Goal: Register for event/course

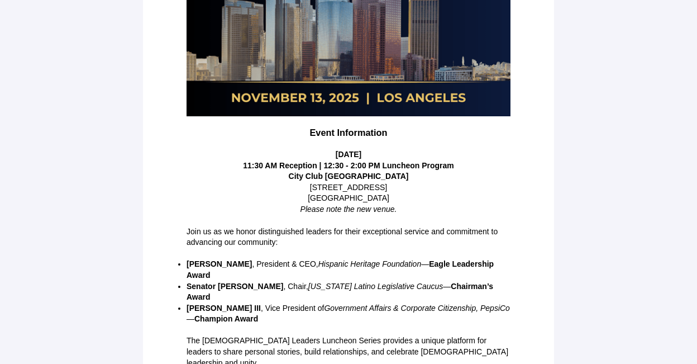
scroll to position [285, 0]
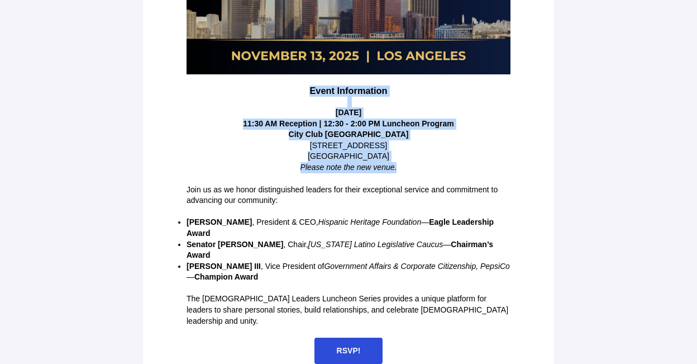
drag, startPoint x: 302, startPoint y: 88, endPoint x: 404, endPoint y: 170, distance: 131.1
click at [404, 170] on div "Event Information [DATE] 11:30 AM Reception | 12:30 - 2:00 PM Luncheon Program …" at bounding box center [349, 129] width 324 height 88
click at [268, 97] on p at bounding box center [349, 101] width 324 height 11
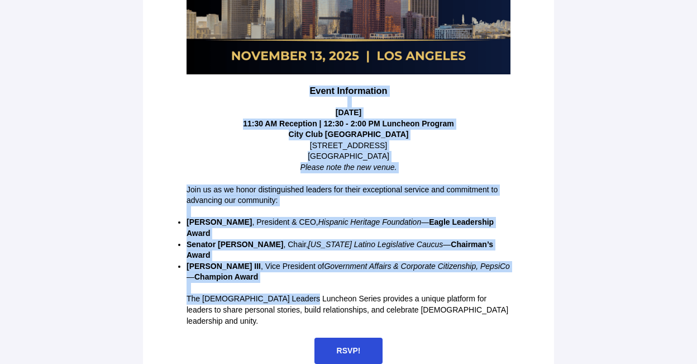
drag, startPoint x: 304, startPoint y: 90, endPoint x: 301, endPoint y: 295, distance: 205.0
click at [301, 295] on div "VOW the exclusive Guest Management partner for Event Information [DATE] 11:30 A…" at bounding box center [348, 50] width 335 height 638
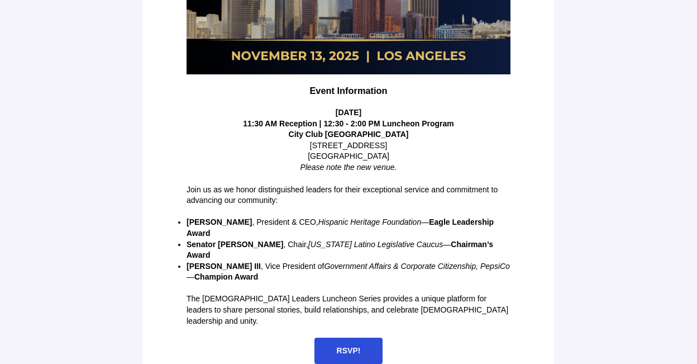
drag, startPoint x: 301, startPoint y: 295, endPoint x: 495, endPoint y: 331, distance: 197.2
click at [495, 337] on div "RSVP!" at bounding box center [349, 350] width 324 height 26
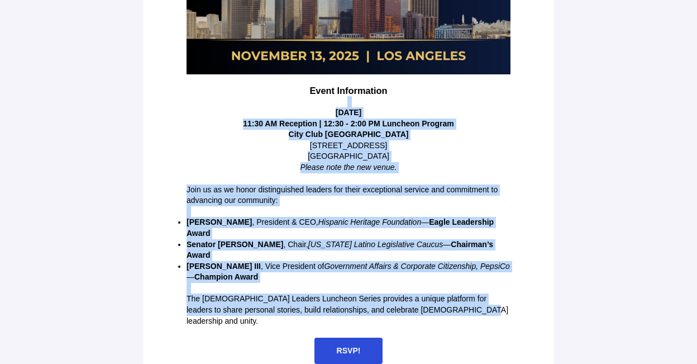
drag, startPoint x: 481, startPoint y: 305, endPoint x: 285, endPoint y: 101, distance: 283.2
click at [285, 101] on div "VOW the exclusive Guest Management partner for Event Information [DATE] 11:30 A…" at bounding box center [348, 50] width 335 height 638
copy div "[DATE] 11:30 AM Reception | 12:30 - 2:00 PM Luncheon Program [GEOGRAPHIC_DATA] …"
click at [486, 152] on p "City Club [GEOGRAPHIC_DATA] [STREET_ADDRESS] Please note the new venue." at bounding box center [349, 151] width 324 height 44
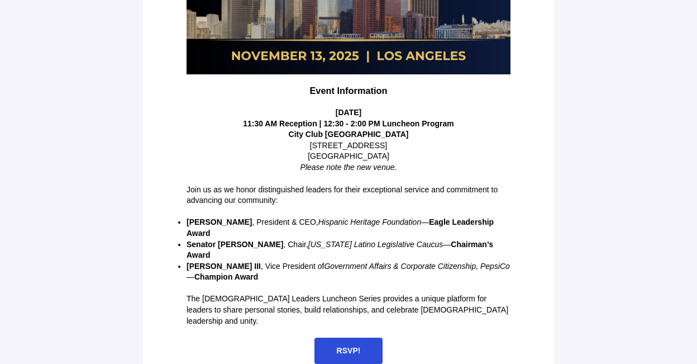
click at [361, 337] on span "RSVP!" at bounding box center [348, 350] width 69 height 26
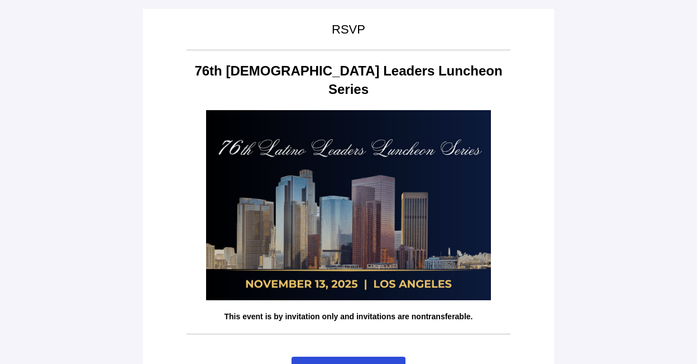
click at [368, 363] on span "Yes, I'm attending!" at bounding box center [348, 369] width 69 height 9
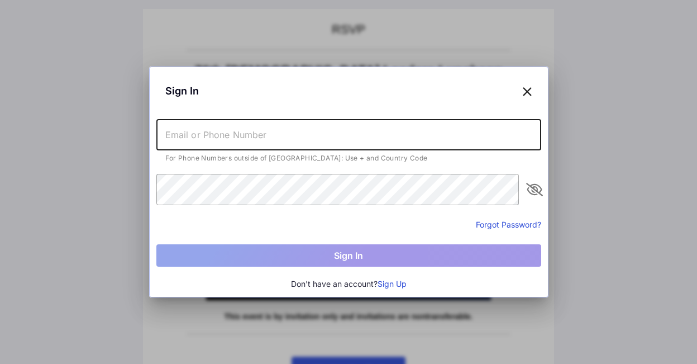
click at [268, 136] on input "text" at bounding box center [348, 134] width 385 height 31
type input "[EMAIL_ADDRESS][DOMAIN_NAME]"
click at [528, 90] on icon at bounding box center [527, 91] width 10 height 16
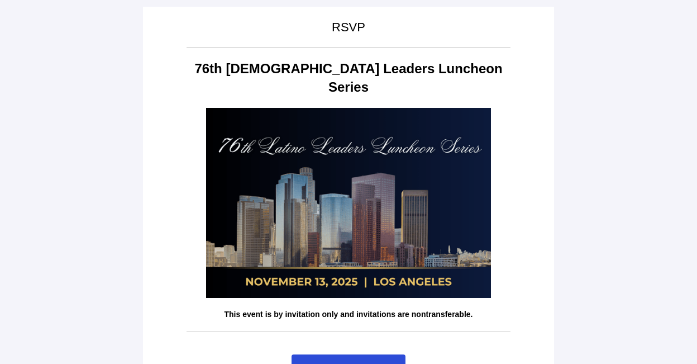
scroll to position [58, 0]
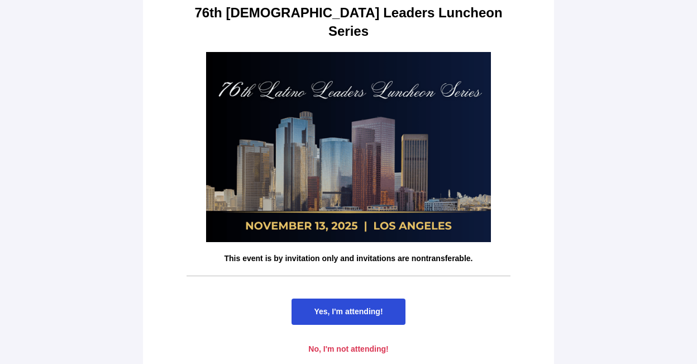
click at [367, 307] on span "Yes, I'm attending!" at bounding box center [348, 311] width 69 height 9
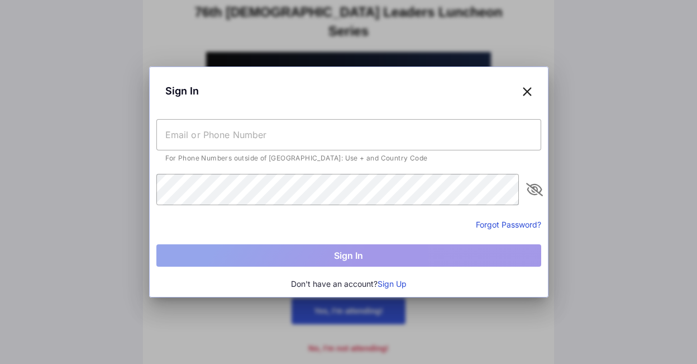
scroll to position [0, 0]
click at [229, 135] on input "text" at bounding box center [348, 134] width 385 height 31
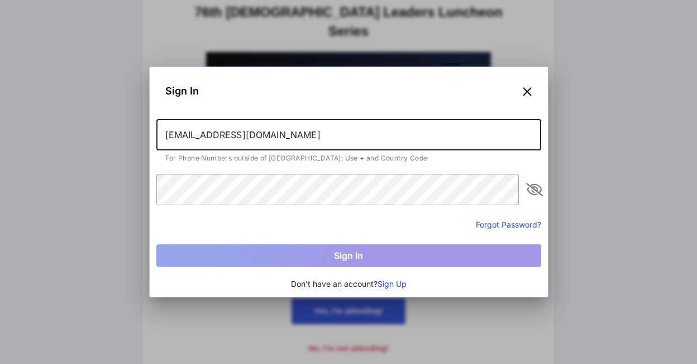
type input "[EMAIL_ADDRESS][DOMAIN_NAME]"
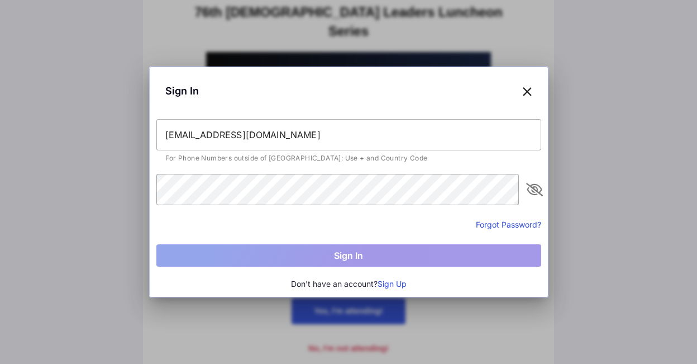
click at [505, 221] on button "Forgot Password?" at bounding box center [508, 224] width 65 height 12
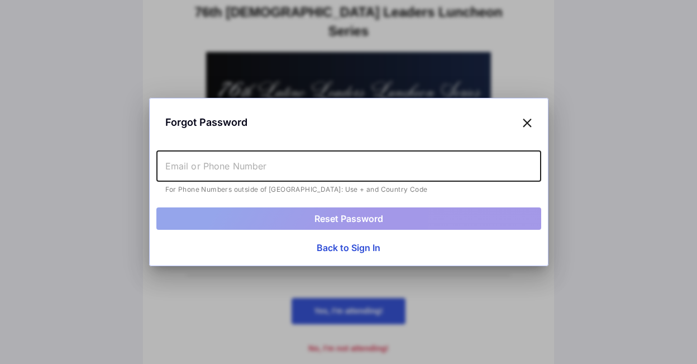
click at [257, 164] on input "text" at bounding box center [348, 165] width 385 height 31
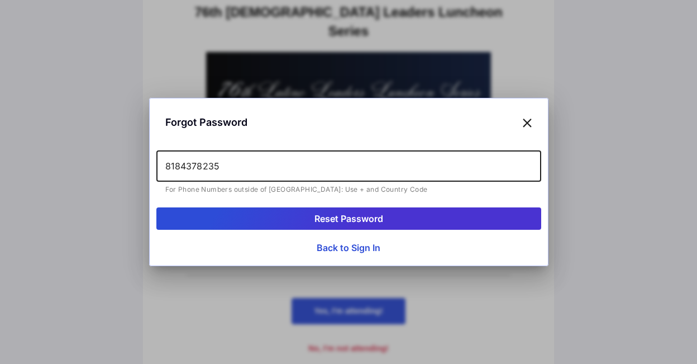
type input "8184378235"
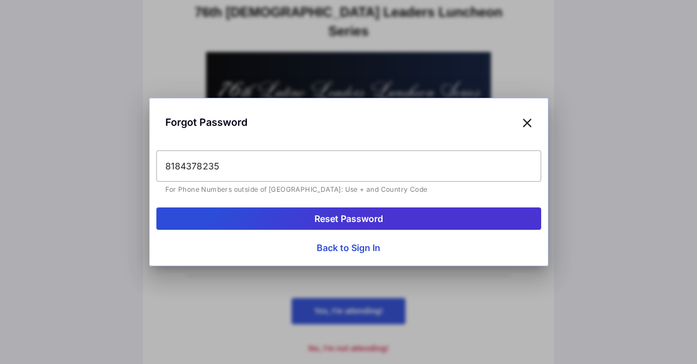
click at [290, 219] on button "Reset Password" at bounding box center [348, 218] width 385 height 22
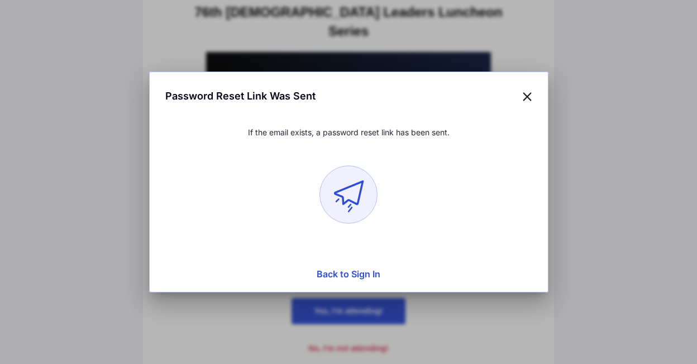
click at [359, 274] on button "Back to Sign In" at bounding box center [348, 273] width 385 height 22
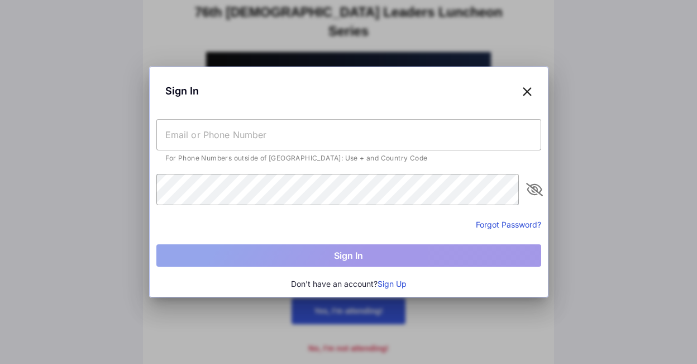
click at [395, 280] on button "Sign Up" at bounding box center [392, 284] width 29 height 12
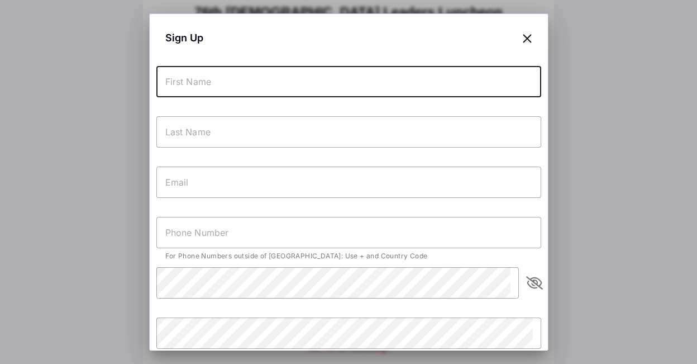
click at [241, 78] on input "text" at bounding box center [348, 81] width 385 height 31
type input "TANIA"
type input "FALLERT"
type input "jtsdelgatto@gmail.com"
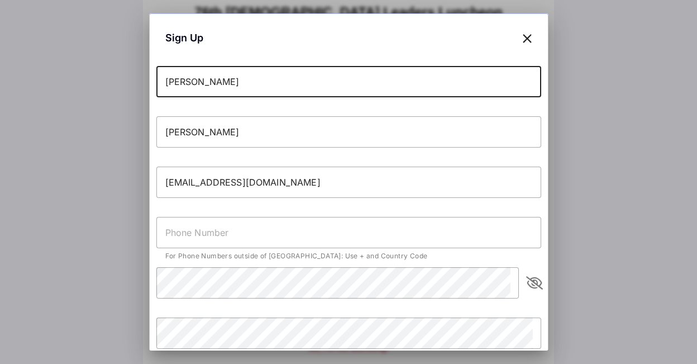
type input "+18184378235"
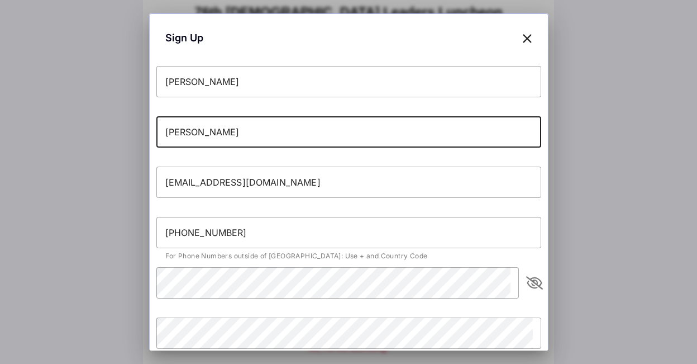
click at [225, 136] on input "FALLERT" at bounding box center [348, 131] width 385 height 31
type input "F"
click at [165, 132] on input "Del Gatto" at bounding box center [348, 131] width 385 height 31
type input "Fallert Del Gatto"
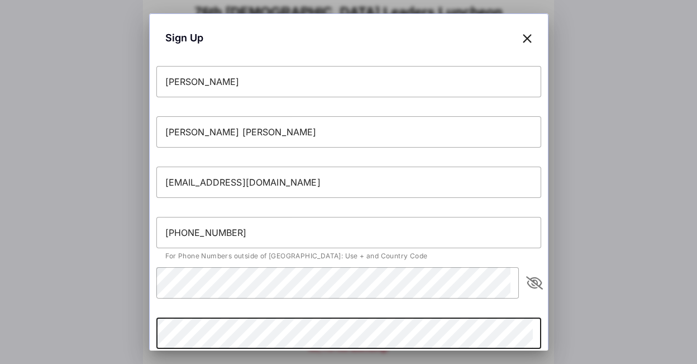
click at [528, 278] on icon "appended action" at bounding box center [534, 282] width 13 height 13
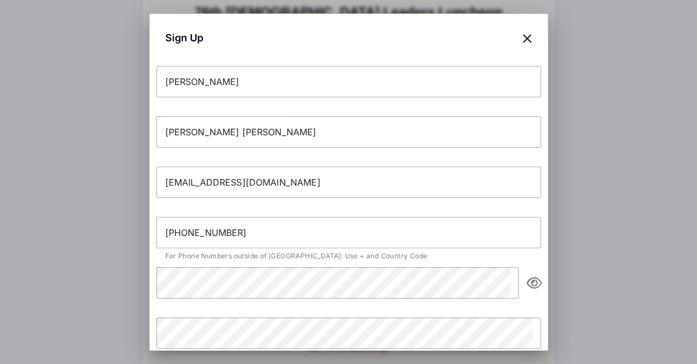
scroll to position [88, 0]
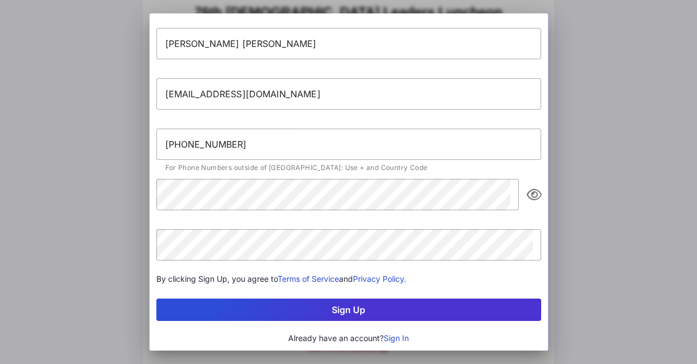
click at [349, 309] on button "Sign Up" at bounding box center [348, 309] width 385 height 22
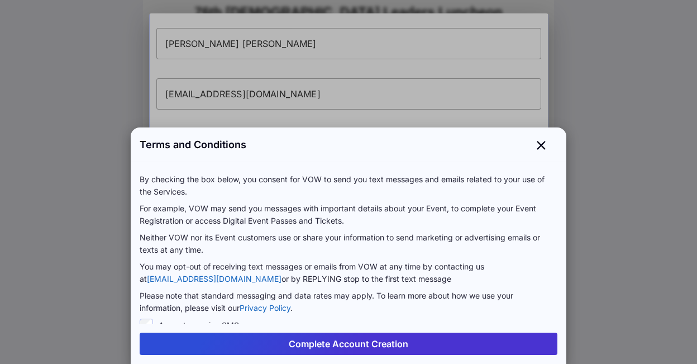
scroll to position [25, 0]
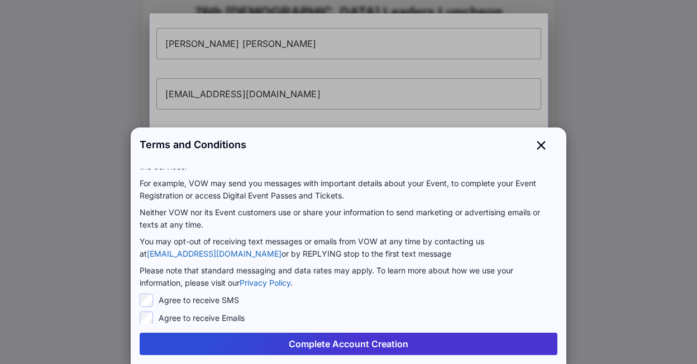
click at [377, 347] on button "Complete Account Creation" at bounding box center [349, 343] width 418 height 22
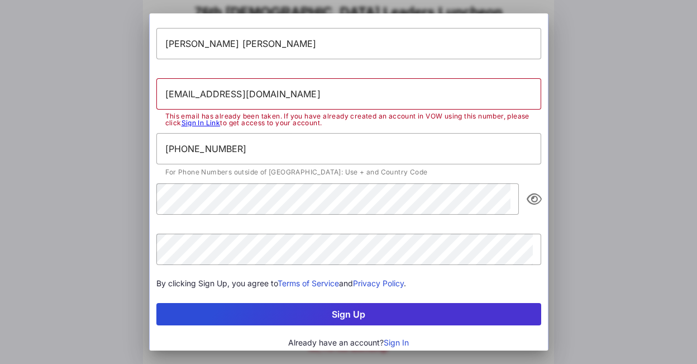
click at [232, 117] on span "This email has already been taken. If you have already created an account in VO…" at bounding box center [347, 119] width 364 height 15
click at [221, 118] on link "Sign In Link" at bounding box center [201, 122] width 39 height 8
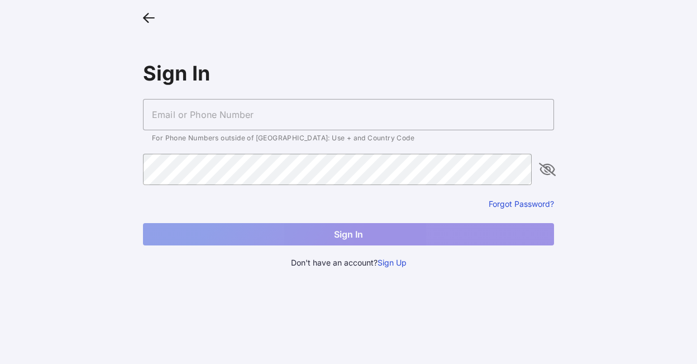
click at [252, 116] on input "text" at bounding box center [348, 114] width 411 height 31
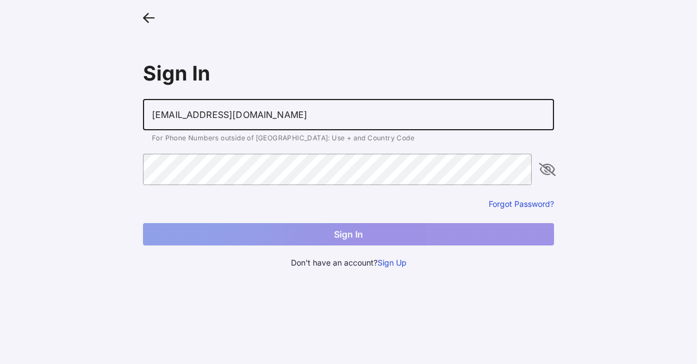
type input "jtsdelgatto@gmail.com"
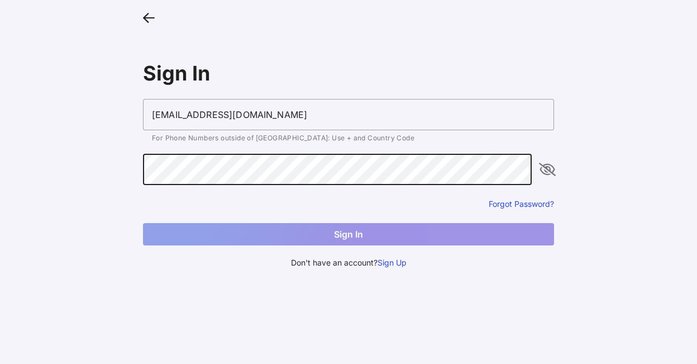
click at [524, 201] on button "Forgot Password?" at bounding box center [521, 203] width 65 height 11
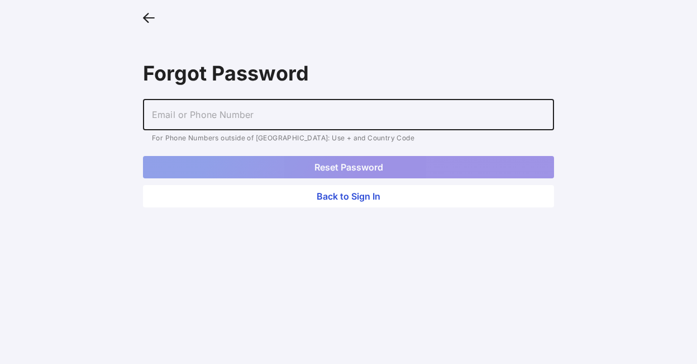
click at [302, 103] on input "text" at bounding box center [348, 114] width 411 height 31
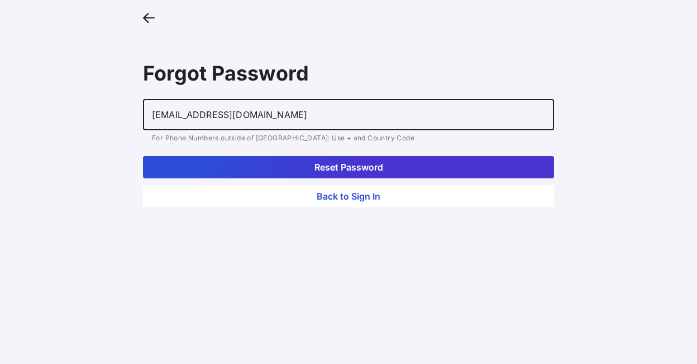
type input "jtsdelgatto@gmail.com"
click at [272, 119] on input "jtsdelgatto@gmail.com" at bounding box center [348, 114] width 411 height 31
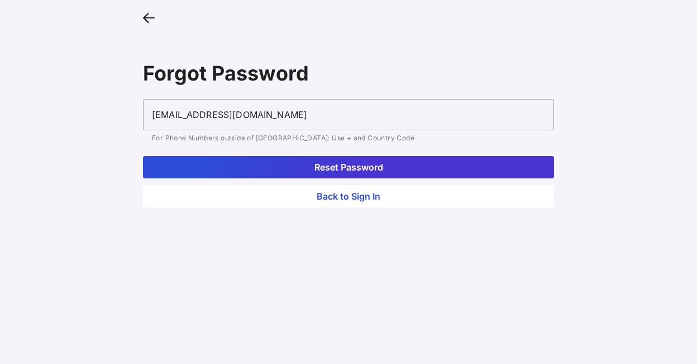
click at [364, 164] on button "Reset Password" at bounding box center [348, 167] width 411 height 22
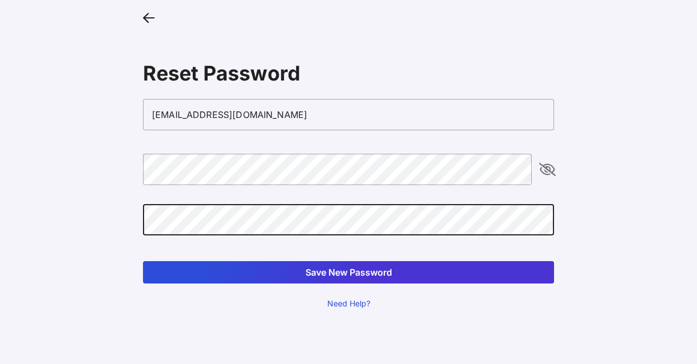
click at [544, 163] on icon "appended action" at bounding box center [547, 169] width 13 height 13
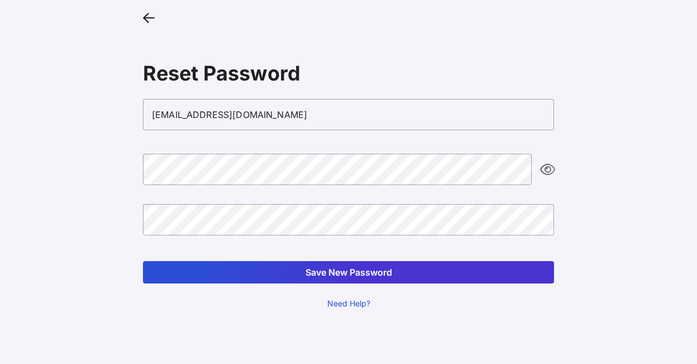
click at [351, 273] on button "Save New Password" at bounding box center [348, 272] width 411 height 22
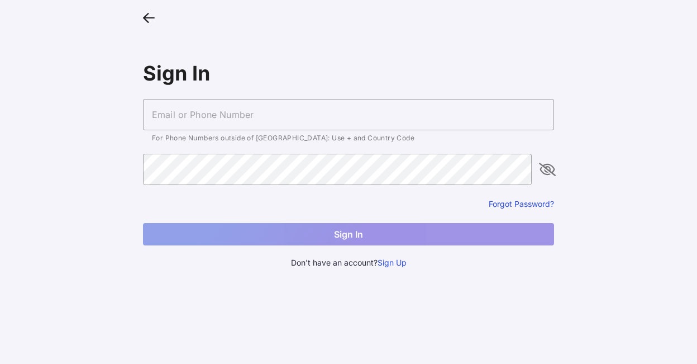
type input "[EMAIL_ADDRESS][DOMAIN_NAME]"
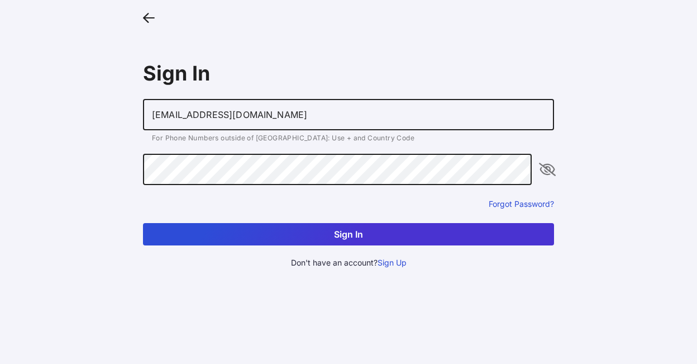
click at [395, 236] on button "Sign In" at bounding box center [348, 234] width 411 height 22
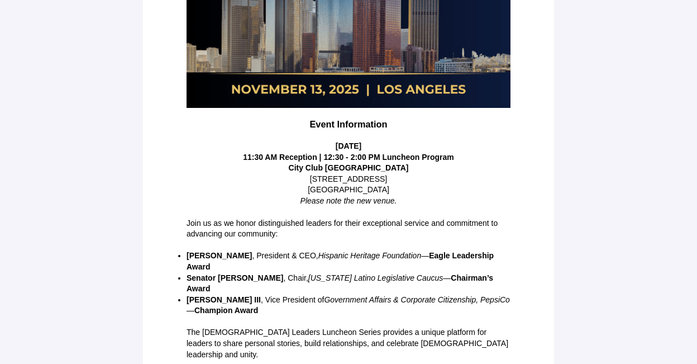
scroll to position [285, 0]
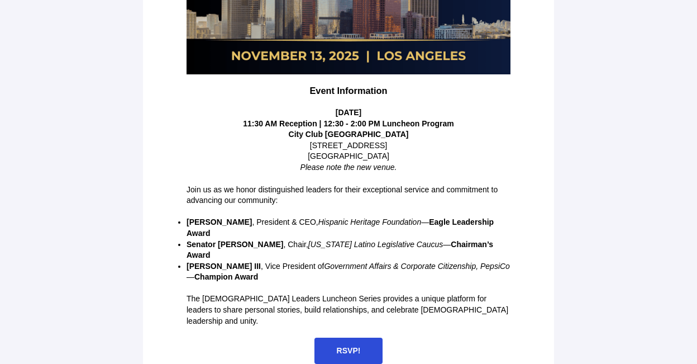
click at [339, 337] on span "RSVP!" at bounding box center [348, 350] width 69 height 26
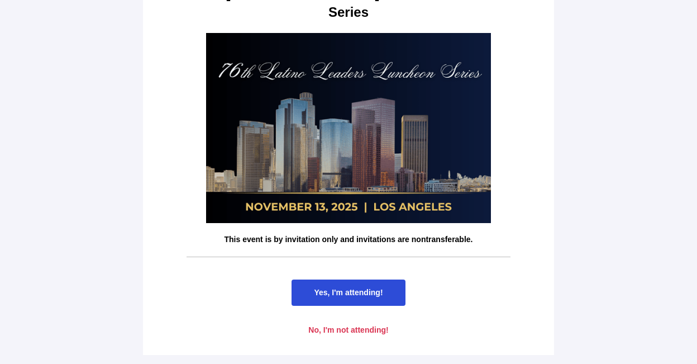
scroll to position [0, 0]
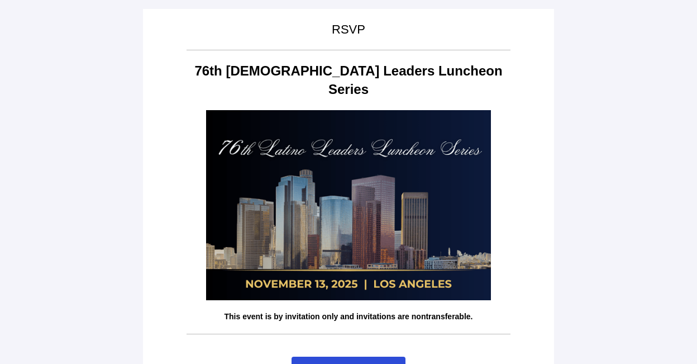
click at [318, 363] on span "Yes, I'm attending!" at bounding box center [348, 369] width 69 height 9
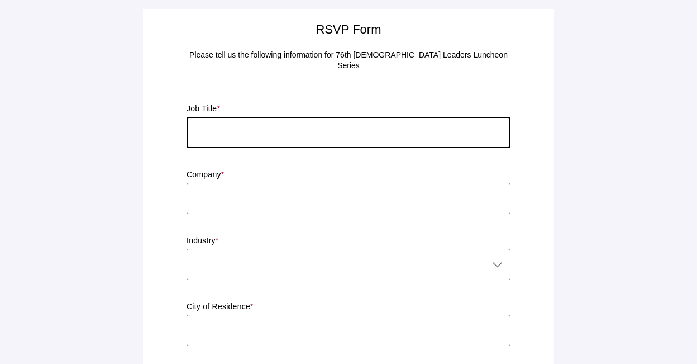
click at [306, 117] on input "text" at bounding box center [349, 132] width 324 height 31
type input "T"
type input "Associate Director"
click at [257, 191] on input "text" at bounding box center [349, 198] width 324 height 31
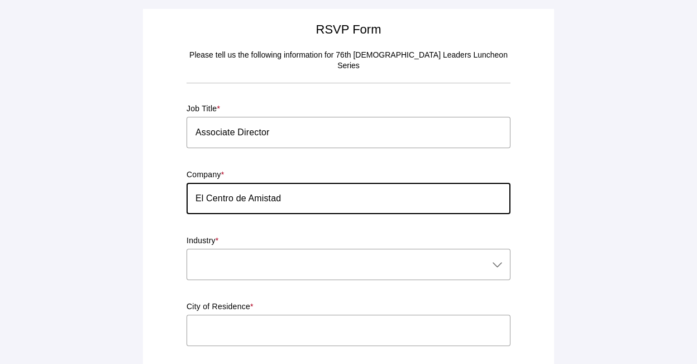
type input "El Centro de Amistad"
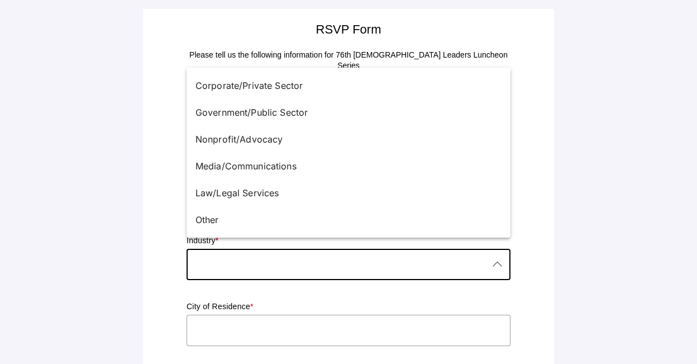
click at [249, 262] on div at bounding box center [338, 264] width 302 height 31
click at [262, 136] on div "Nonprofit/Advocacy" at bounding box center [343, 138] width 297 height 13
type input "Nonprofit/Advocacy"
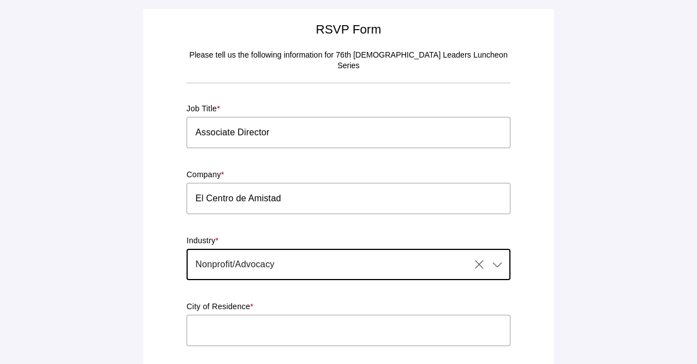
click at [246, 322] on input "text" at bounding box center [349, 329] width 324 height 31
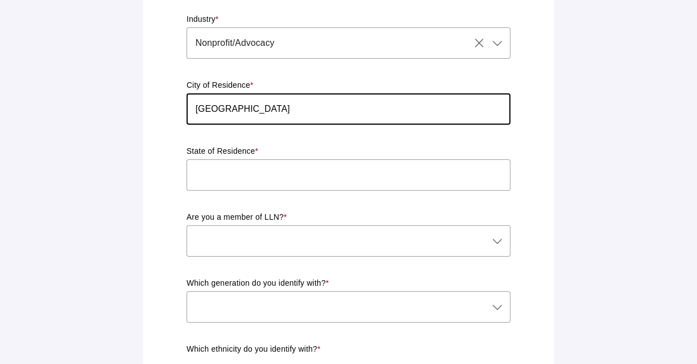
scroll to position [222, 0]
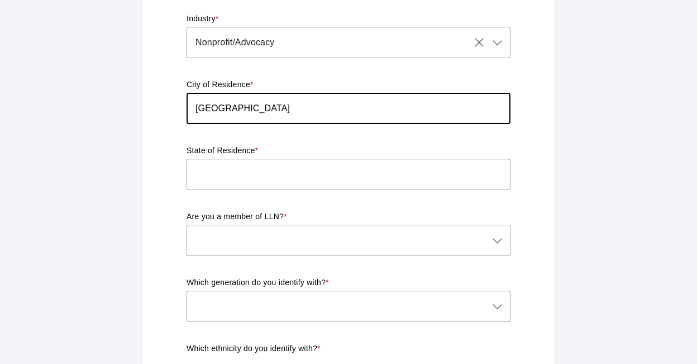
type input "[GEOGRAPHIC_DATA]"
click at [419, 159] on input "text" at bounding box center [349, 174] width 324 height 31
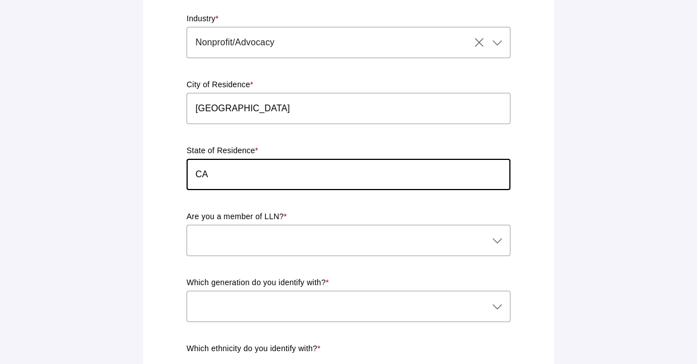
click at [481, 168] on input "CA" at bounding box center [349, 174] width 324 height 31
type input "CA"
click at [223, 256] on div at bounding box center [349, 262] width 324 height 12
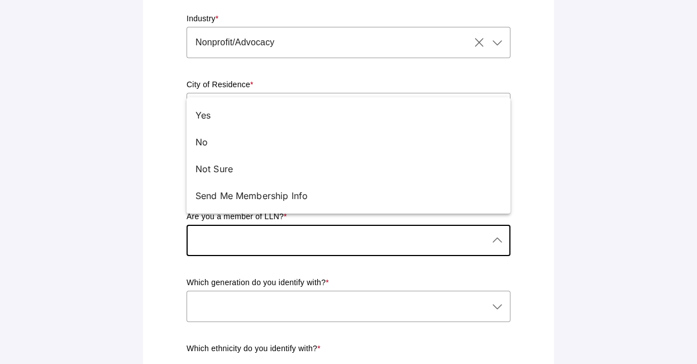
click at [503, 233] on icon at bounding box center [496, 239] width 13 height 13
click at [343, 193] on div "Send Me Membership Info" at bounding box center [343, 195] width 297 height 13
type input "Send Me Membership Info"
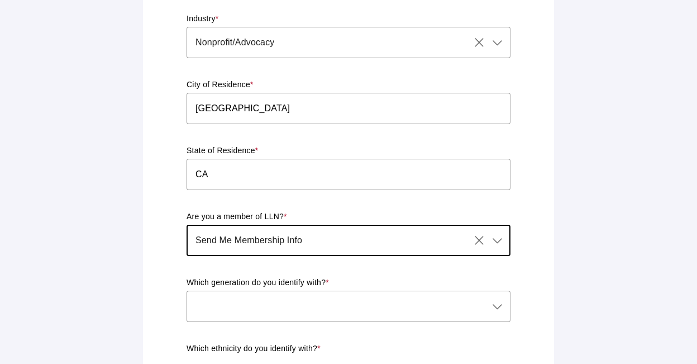
click at [330, 293] on div at bounding box center [338, 305] width 302 height 31
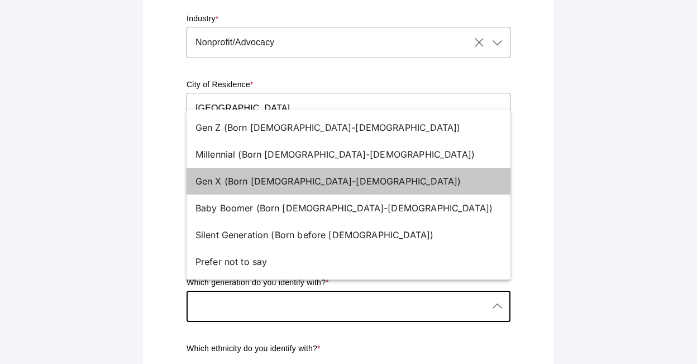
click at [289, 186] on div "Gen X (Born [DEMOGRAPHIC_DATA]-[DEMOGRAPHIC_DATA])" at bounding box center [343, 180] width 297 height 13
type input "Gen X (Born [DEMOGRAPHIC_DATA]-[DEMOGRAPHIC_DATA])"
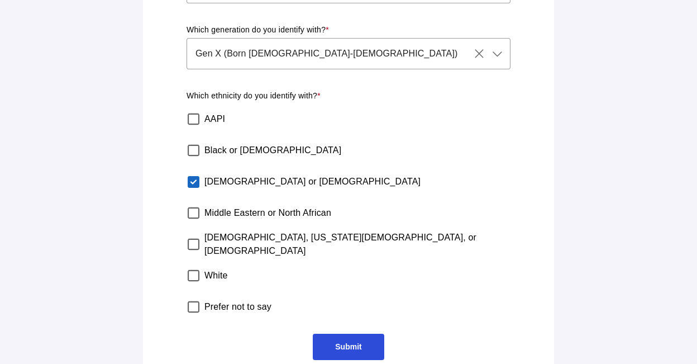
scroll to position [480, 0]
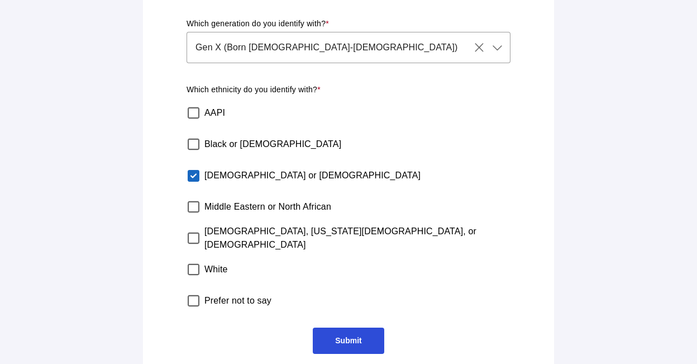
click at [355, 336] on span "Submit" at bounding box center [348, 340] width 26 height 9
